Goal: Check status: Check status

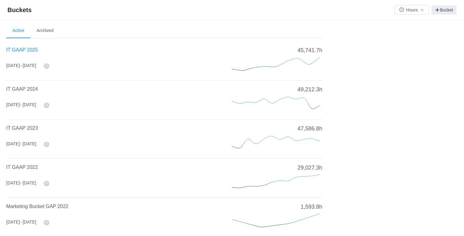
click at [29, 49] on span "IT GAAP 2025" at bounding box center [22, 49] width 32 height 5
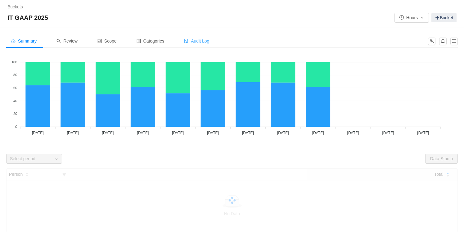
click at [209, 41] on span "Audit Log" at bounding box center [196, 40] width 25 height 5
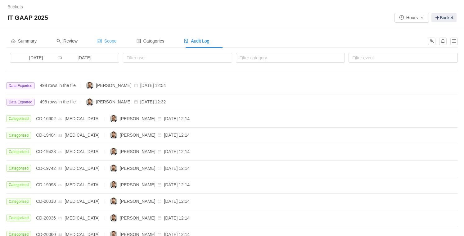
click at [117, 41] on span "Scope" at bounding box center [106, 40] width 19 height 5
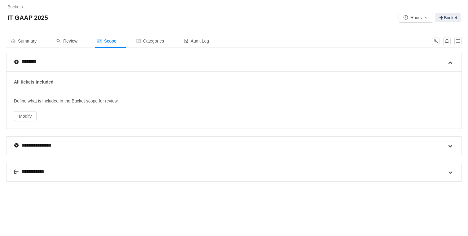
click at [166, 170] on div "**********" at bounding box center [230, 172] width 433 height 18
click at [450, 173] on span at bounding box center [450, 172] width 7 height 7
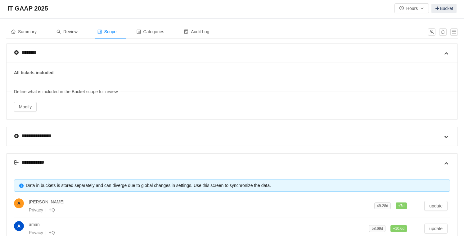
scroll to position [82, 0]
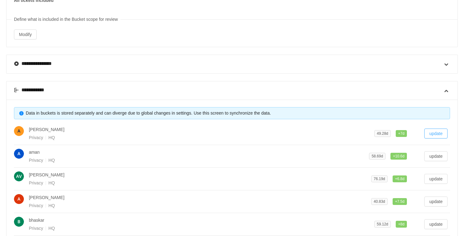
click at [440, 133] on button "update" at bounding box center [435, 133] width 23 height 10
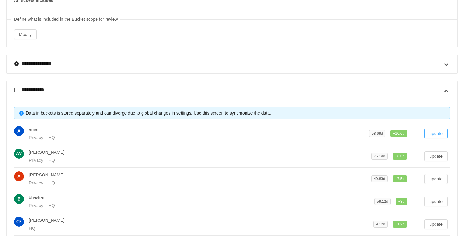
click at [438, 133] on button "update" at bounding box center [435, 133] width 23 height 10
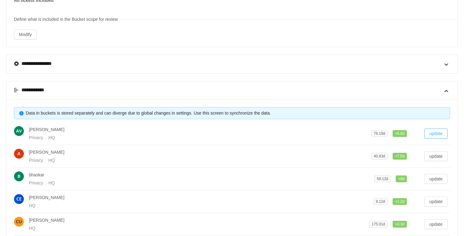
click at [438, 132] on button "update" at bounding box center [435, 133] width 23 height 10
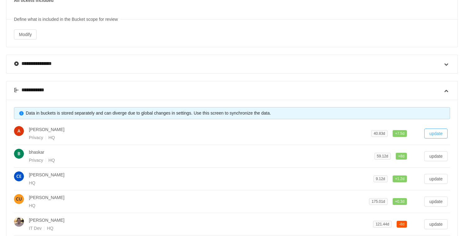
click at [435, 134] on button "update" at bounding box center [435, 133] width 23 height 10
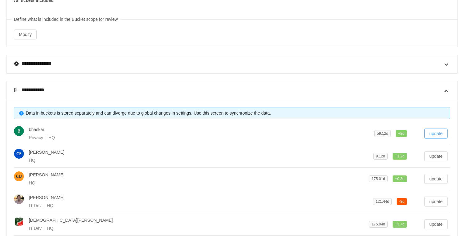
click at [435, 133] on button "update" at bounding box center [435, 133] width 23 height 10
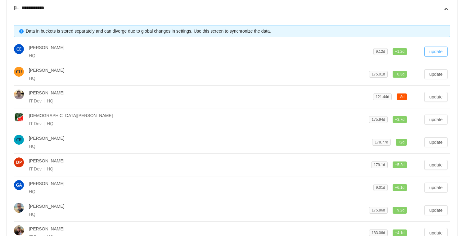
scroll to position [186, 0]
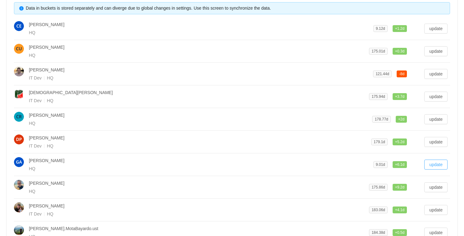
click at [444, 162] on button "update" at bounding box center [435, 164] width 23 height 10
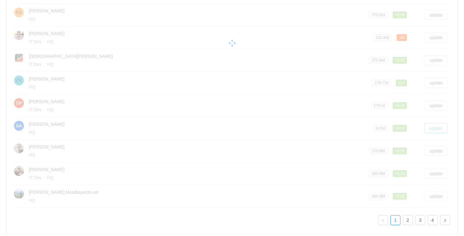
scroll to position [254, 0]
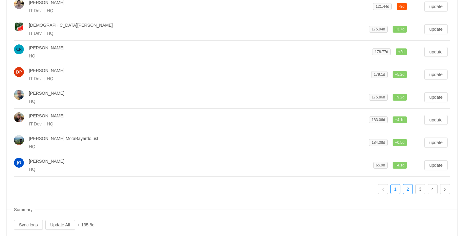
click at [405, 189] on link "2" at bounding box center [407, 188] width 9 height 9
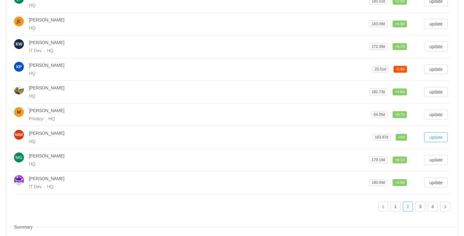
scroll to position [230, 0]
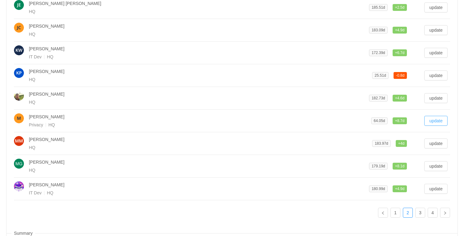
click at [438, 119] on button "update" at bounding box center [435, 121] width 23 height 10
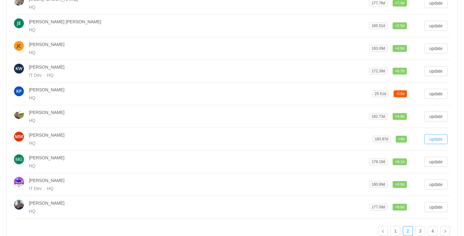
scroll to position [268, 0]
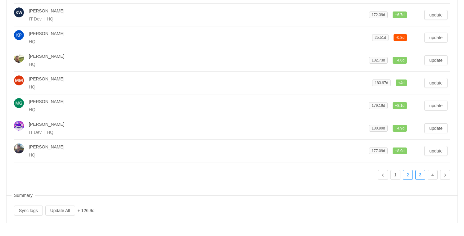
click at [420, 173] on link "3" at bounding box center [419, 174] width 9 height 9
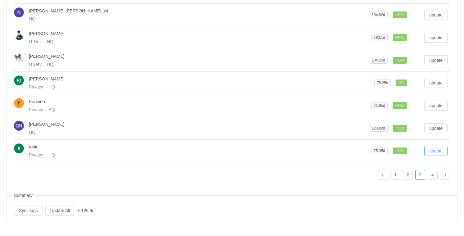
click at [438, 151] on button "update" at bounding box center [435, 151] width 23 height 10
click at [435, 104] on button "update" at bounding box center [435, 105] width 23 height 10
click at [438, 82] on button "update" at bounding box center [435, 83] width 23 height 10
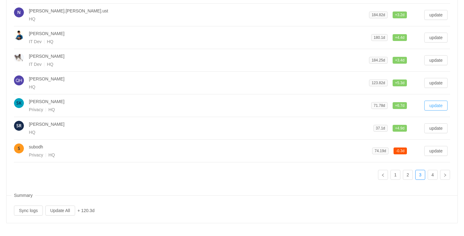
click at [436, 105] on button "update" at bounding box center [435, 105] width 23 height 10
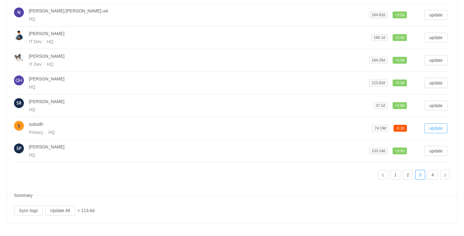
click at [438, 126] on button "update" at bounding box center [435, 128] width 23 height 10
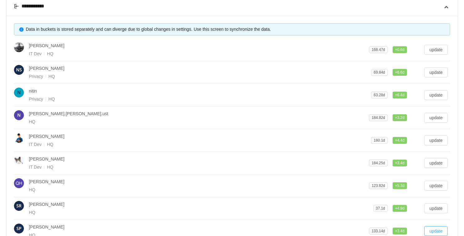
scroll to position [159, 0]
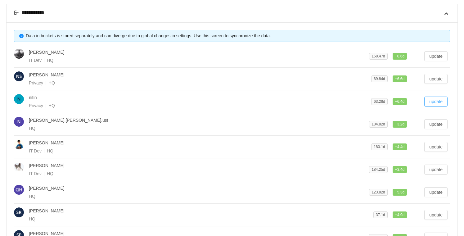
click at [435, 100] on button "update" at bounding box center [435, 101] width 23 height 10
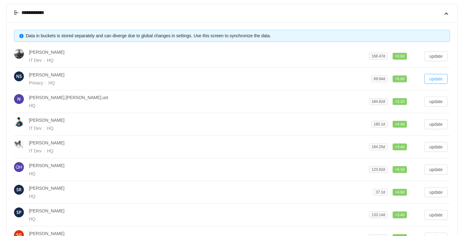
click at [435, 77] on button "update" at bounding box center [435, 79] width 23 height 10
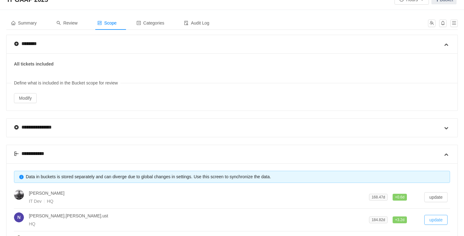
scroll to position [0, 0]
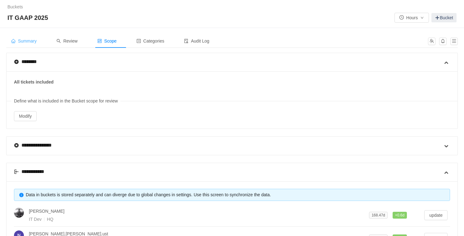
click at [32, 40] on span "Summary" at bounding box center [23, 40] width 25 height 5
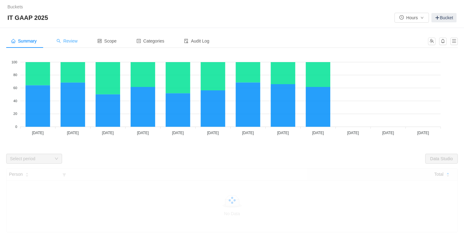
click at [70, 41] on span "Review" at bounding box center [66, 40] width 21 height 5
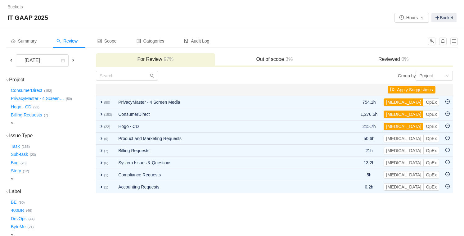
click at [11, 60] on span at bounding box center [11, 60] width 5 height 5
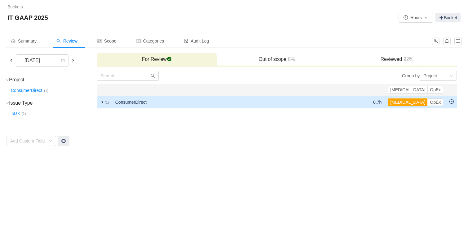
click at [100, 101] on span "expand" at bounding box center [102, 102] width 5 height 5
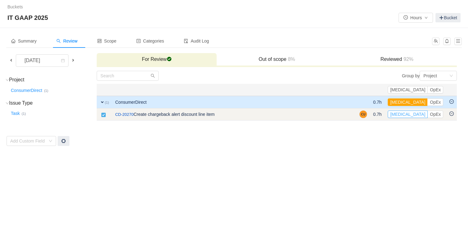
click at [420, 113] on button "[MEDICAL_DATA]" at bounding box center [408, 113] width 40 height 7
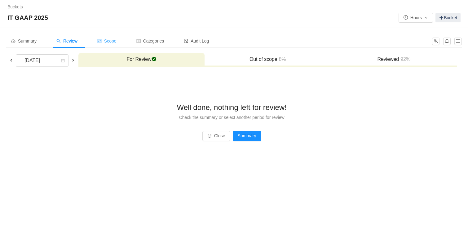
click at [114, 42] on span "Scope" at bounding box center [106, 40] width 19 height 5
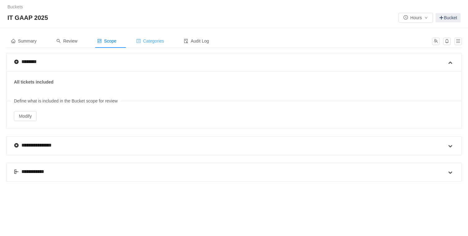
click at [148, 41] on span "Categories" at bounding box center [150, 40] width 28 height 5
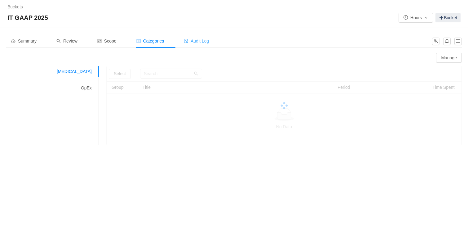
click at [209, 41] on span "Audit Log" at bounding box center [196, 40] width 25 height 5
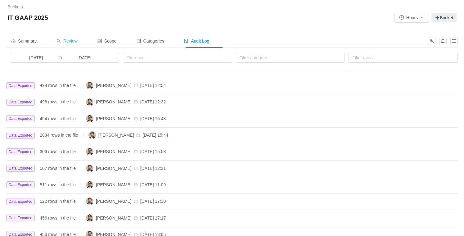
click at [67, 41] on span "Review" at bounding box center [66, 40] width 21 height 5
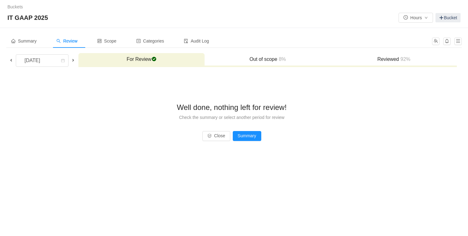
click at [396, 57] on h3 "Reviewed 92%" at bounding box center [394, 59] width 120 height 6
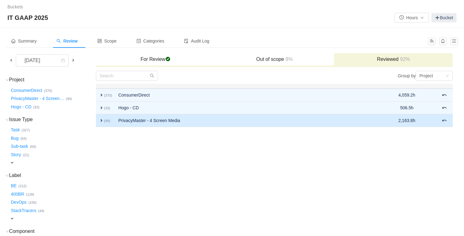
click at [100, 121] on span "expand" at bounding box center [101, 120] width 5 height 5
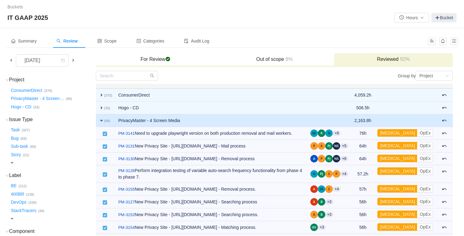
click at [101, 121] on span "expand" at bounding box center [101, 120] width 5 height 5
